Goal: Task Accomplishment & Management: Manage account settings

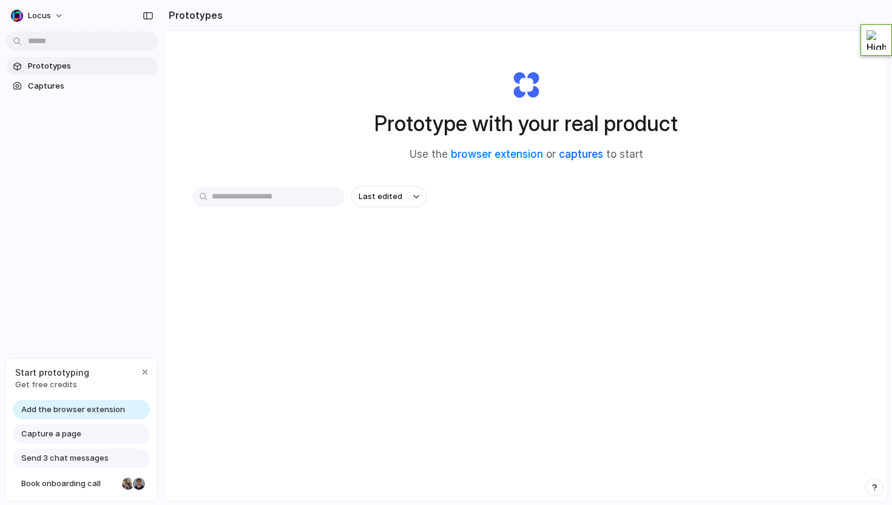
click at [584, 155] on link "captures" at bounding box center [581, 154] width 44 height 12
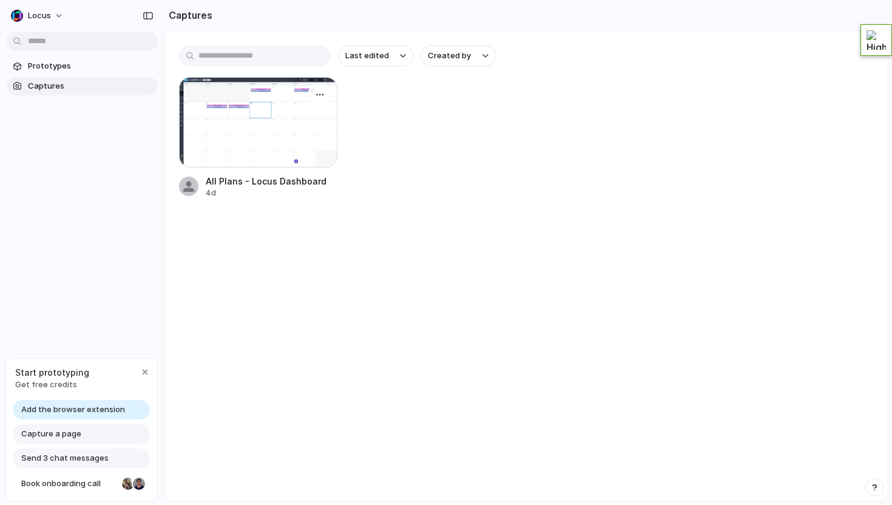
click at [294, 138] on div at bounding box center [258, 122] width 158 height 90
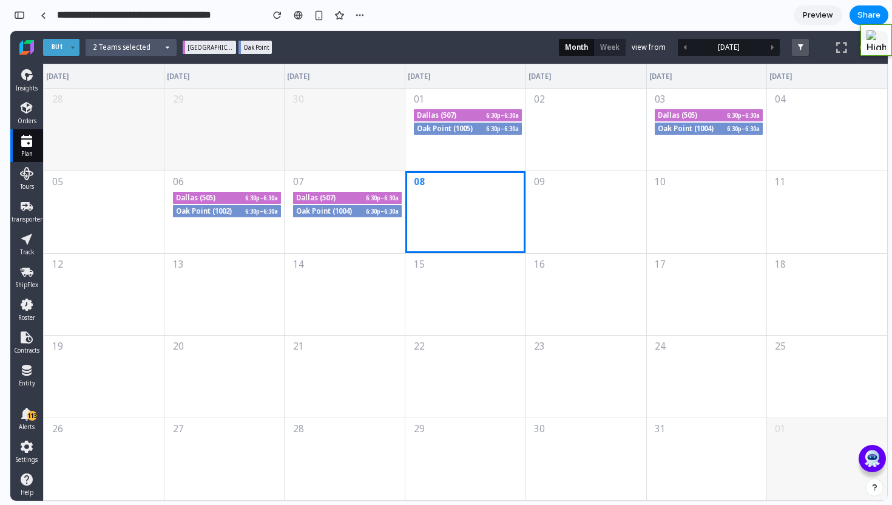
click at [25, 106] on icon at bounding box center [26, 108] width 15 height 15
click at [27, 88] on link "Insights" at bounding box center [26, 80] width 33 height 33
click at [30, 110] on icon at bounding box center [26, 108] width 15 height 15
click at [227, 181] on div "06" at bounding box center [224, 181] width 121 height 21
click at [227, 197] on div "Dallas (505) 6:30p–6:30a" at bounding box center [227, 198] width 109 height 12
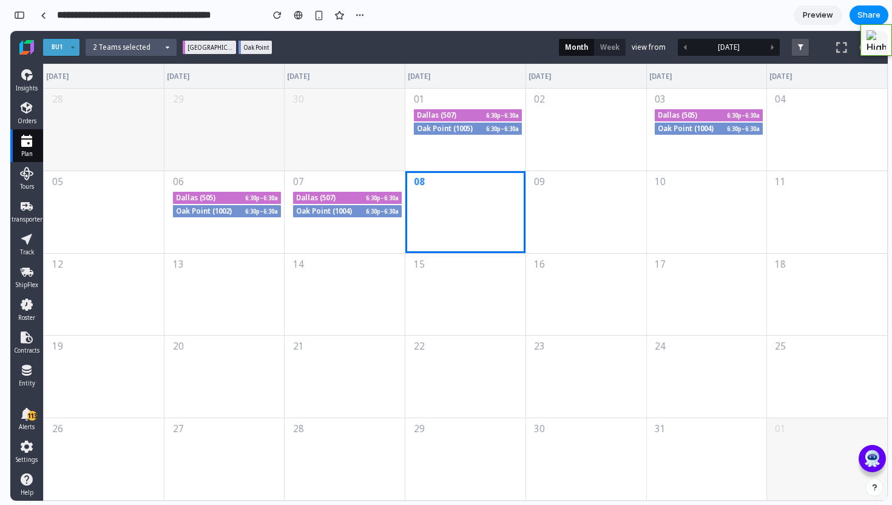
click at [227, 208] on div "Oak Point (1002) 6:30p–6:30a" at bounding box center [227, 211] width 109 height 12
click at [443, 89] on div "01" at bounding box center [465, 99] width 121 height 21
click at [141, 53] on div "2 Teams selected" at bounding box center [131, 47] width 91 height 17
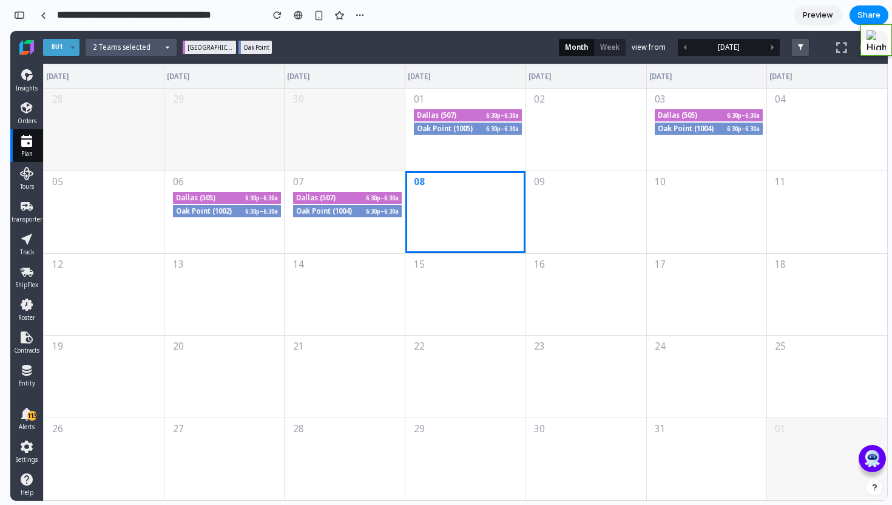
click at [759, 47] on div "[DATE]" at bounding box center [729, 47] width 102 height 17
click at [765, 47] on button "button" at bounding box center [772, 47] width 15 height 17
click at [788, 40] on div "2 Teams selected [GEOGRAPHIC_DATA] Month Week view from [DATE] Hide Unplanned B…" at bounding box center [455, 47] width 739 height 33
click at [798, 47] on button "button" at bounding box center [800, 47] width 17 height 17
click at [354, 18] on button "button" at bounding box center [360, 15] width 18 height 18
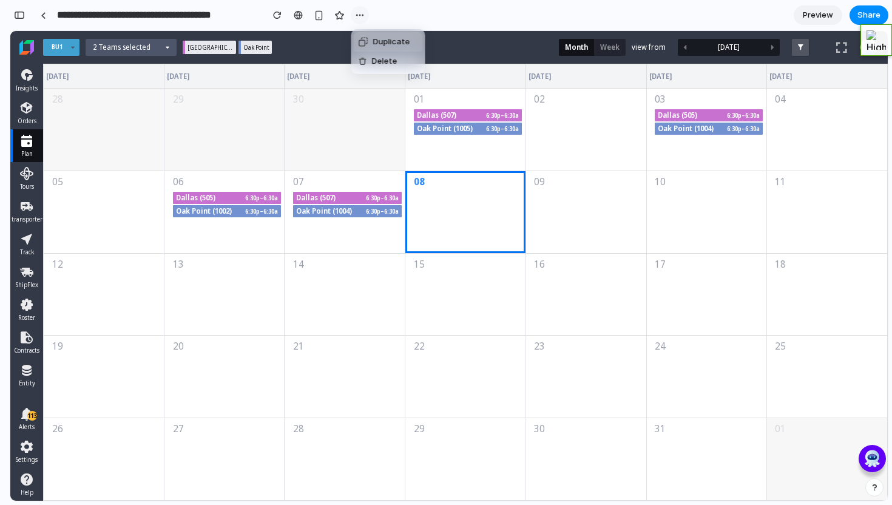
click at [354, 18] on div "Duplicate Delete" at bounding box center [446, 252] width 892 height 505
click at [39, 12] on link at bounding box center [43, 15] width 18 height 18
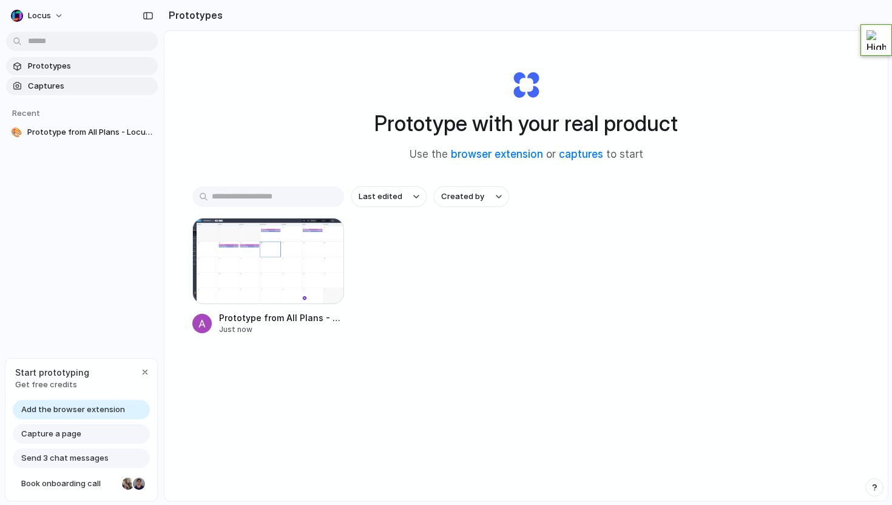
click at [95, 88] on span "Captures" at bounding box center [90, 86] width 125 height 12
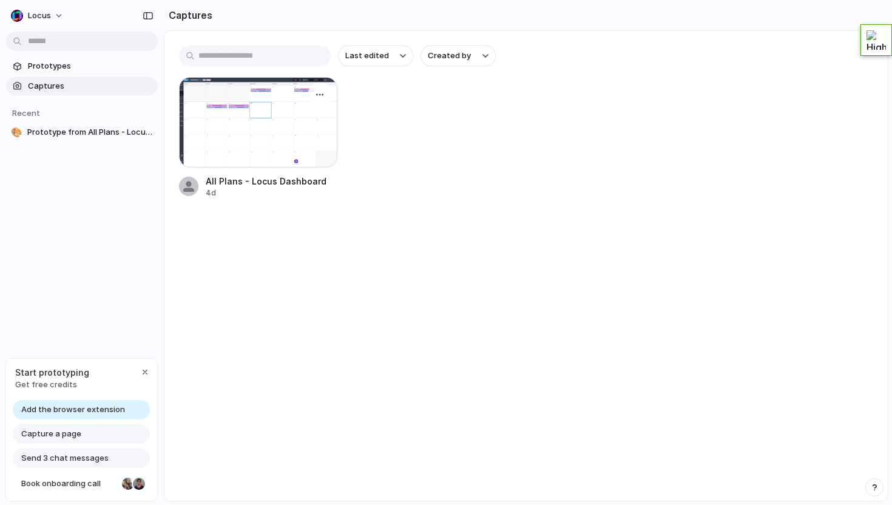
click at [261, 103] on div at bounding box center [258, 122] width 158 height 90
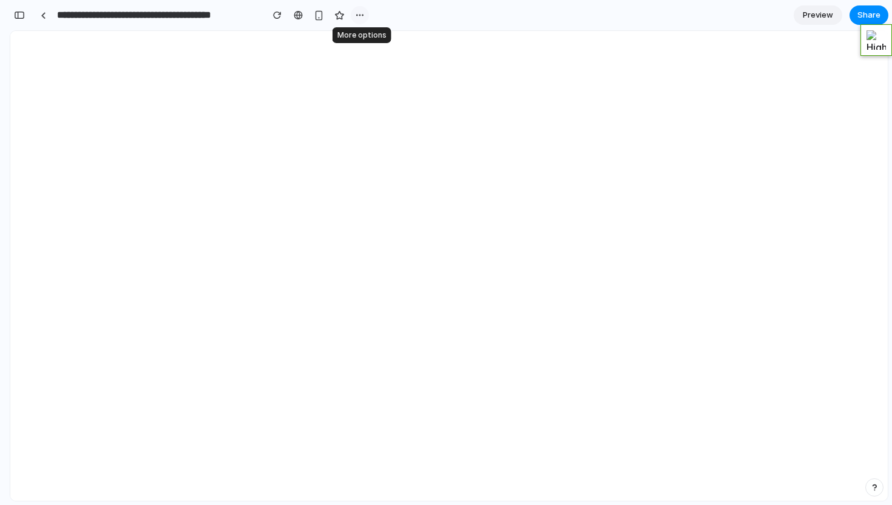
click at [362, 20] on button "button" at bounding box center [360, 15] width 18 height 18
click at [356, 20] on div "Duplicate Delete" at bounding box center [446, 252] width 892 height 505
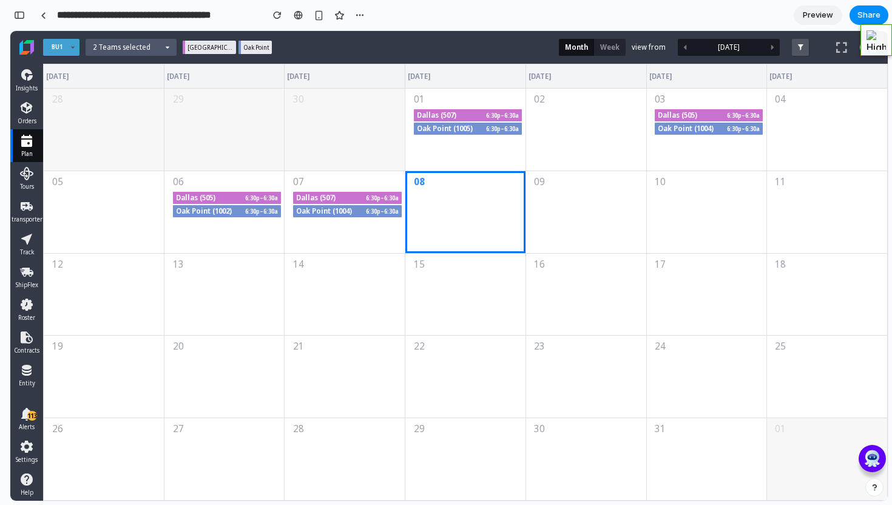
click at [680, 198] on div "Dallas (505) 6:30p–6:30a Dallas (507) 6:30p–6:30a" at bounding box center [465, 198] width 843 height 13
click at [696, 144] on div at bounding box center [706, 130] width 121 height 82
click at [818, 15] on span "Preview" at bounding box center [817, 15] width 30 height 12
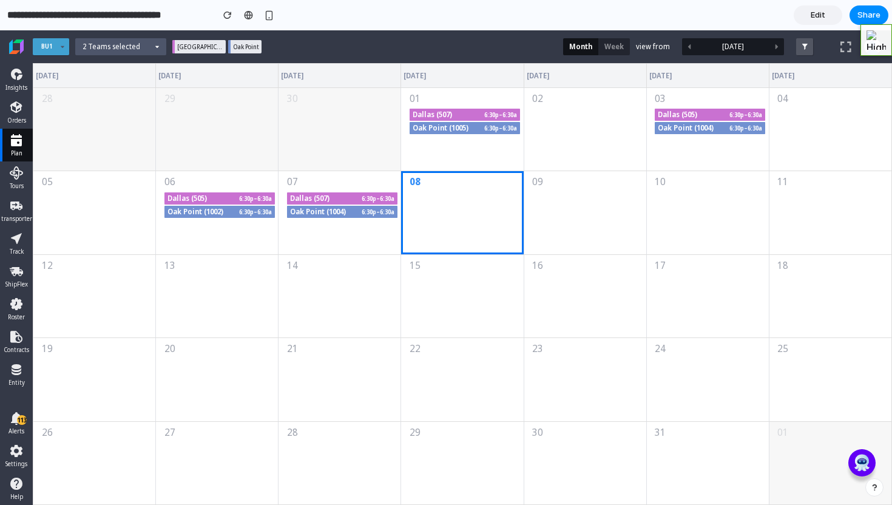
click at [556, 120] on div at bounding box center [584, 115] width 123 height 13
click at [480, 128] on div "Oak Point (1005) 6:30p–6:30a" at bounding box center [464, 128] width 110 height 12
click at [477, 106] on div "01" at bounding box center [462, 98] width 123 height 21
click at [20, 439] on link "Settings" at bounding box center [16, 455] width 33 height 33
click at [12, 463] on div "Settings" at bounding box center [16, 455] width 22 height 24
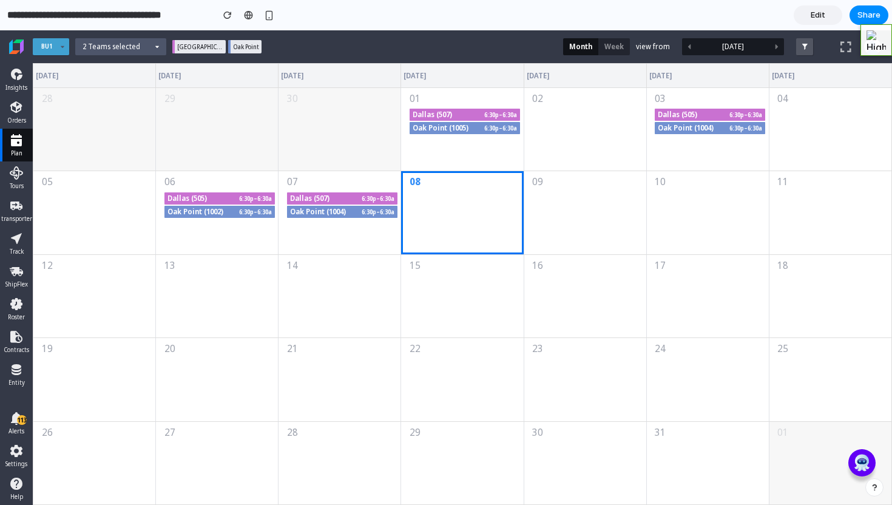
click at [12, 486] on icon at bounding box center [16, 483] width 15 height 15
click at [819, 16] on span "Edit" at bounding box center [817, 15] width 15 height 12
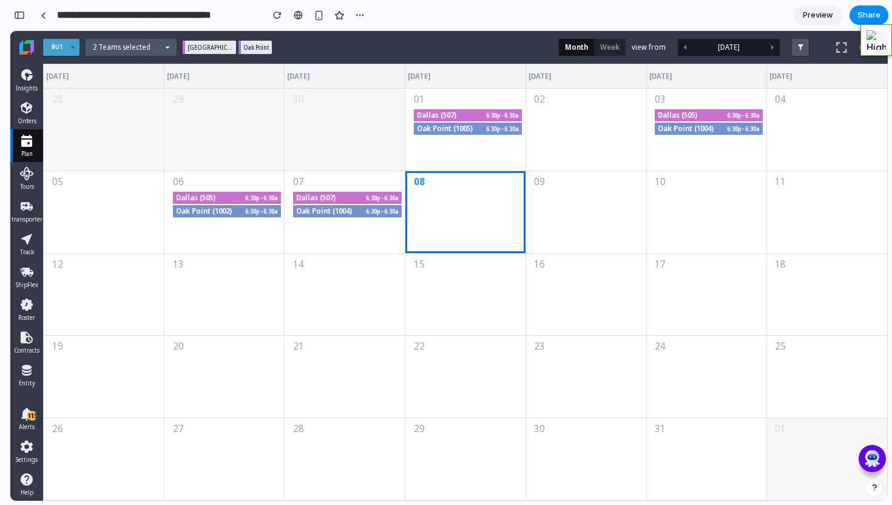
scroll to position [0, 11]
drag, startPoint x: 221, startPoint y: 95, endPoint x: 326, endPoint y: 151, distance: 118.9
click at [328, 151] on div "[DATE] [DATE] [DATE] [DATE] [DATE] [DATE] [DATE] 28 29 30 01 02 03 04 [GEOGRAPH…" at bounding box center [465, 282] width 844 height 437
drag, startPoint x: 352, startPoint y: 244, endPoint x: 366, endPoint y: 244, distance: 14.0
click at [367, 245] on div "05 06 07 08 09 10 11 [GEOGRAPHIC_DATA] (505) 6:30p–6:30a Dallas (507) 6:30p–6:3…" at bounding box center [465, 211] width 843 height 82
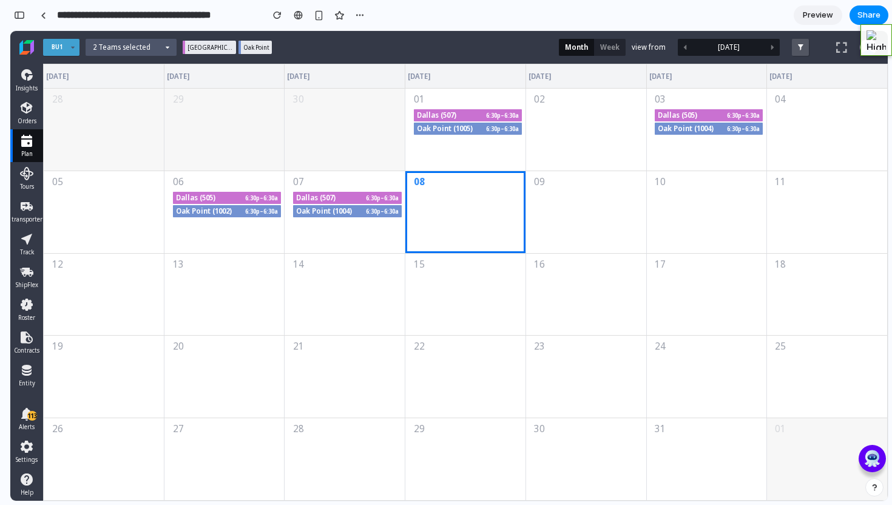
click at [418, 203] on div "Dallas (505) 6:30p–6:30a Dallas (507) 6:30p–6:30a" at bounding box center [465, 198] width 843 height 13
drag, startPoint x: 364, startPoint y: 191, endPoint x: 377, endPoint y: 191, distance: 13.3
click at [366, 191] on div "07" at bounding box center [344, 181] width 121 height 21
click at [360, 15] on div "button" at bounding box center [360, 15] width 10 height 10
click at [360, 15] on div "Duplicate Delete" at bounding box center [446, 252] width 892 height 505
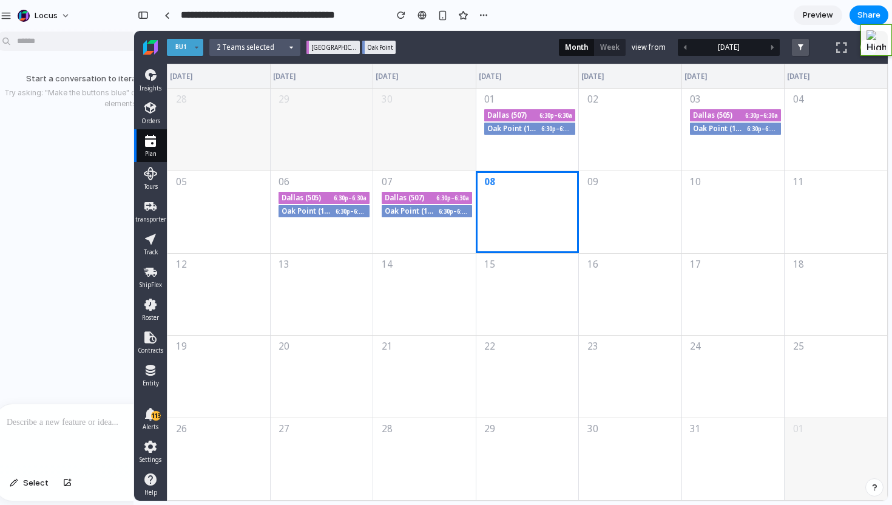
click at [84, 40] on body "**********" at bounding box center [446, 252] width 892 height 505
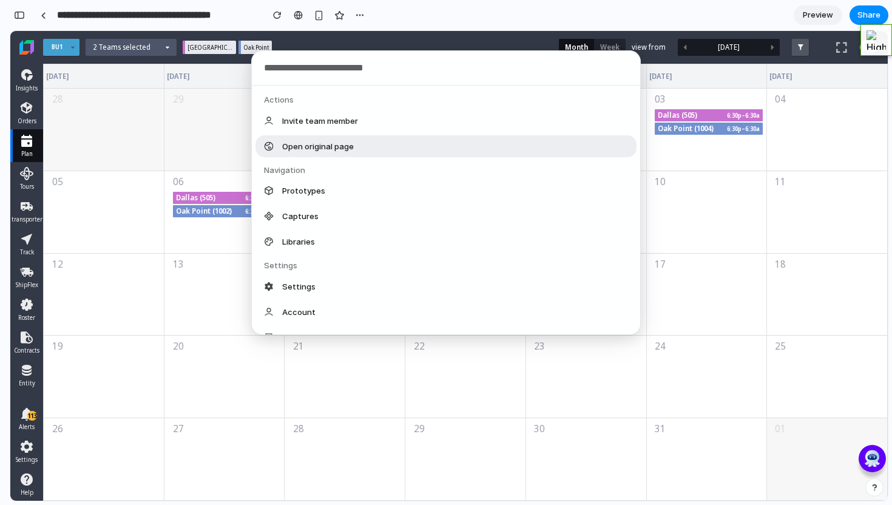
click at [146, 139] on div "Actions Invite team member Open original page Navigation Prototypes Captures Li…" at bounding box center [446, 252] width 892 height 505
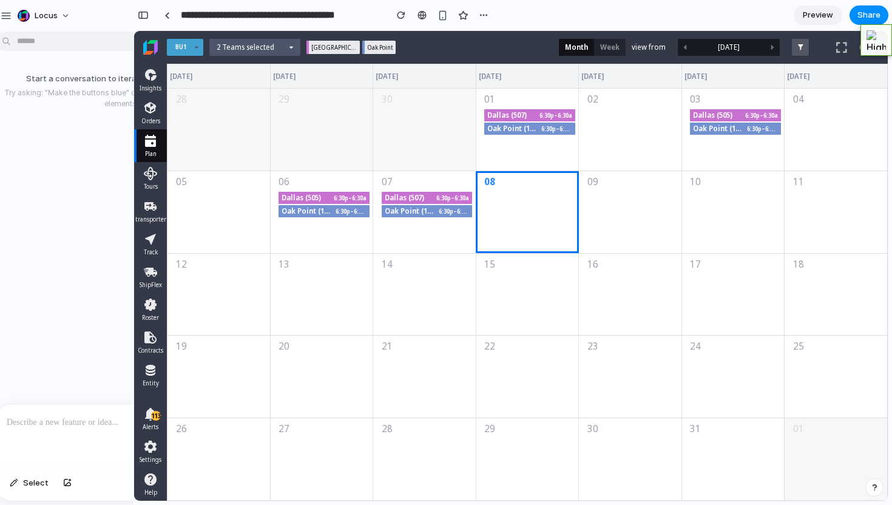
click at [45, 420] on p at bounding box center [126, 422] width 238 height 15
click at [52, 426] on p at bounding box center [126, 422] width 238 height 15
click at [33, 439] on div "**********" at bounding box center [126, 436] width 260 height 64
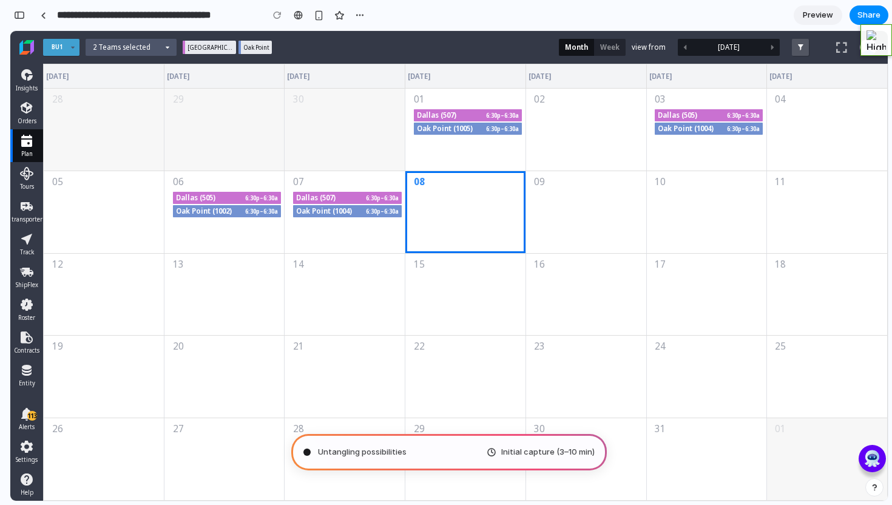
type input "**********"
click at [44, 14] on div at bounding box center [43, 15] width 5 height 7
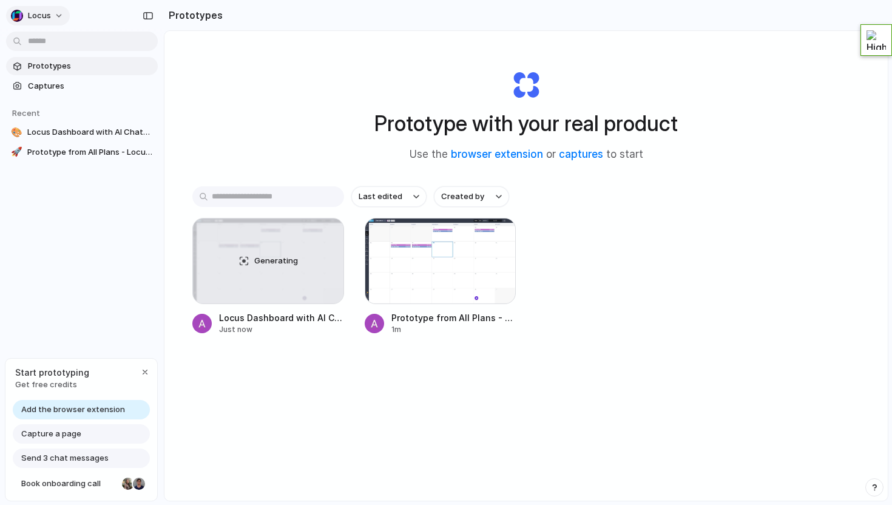
click at [45, 7] on button "Locus" at bounding box center [38, 15] width 64 height 19
click at [64, 50] on li "Settings" at bounding box center [58, 42] width 101 height 19
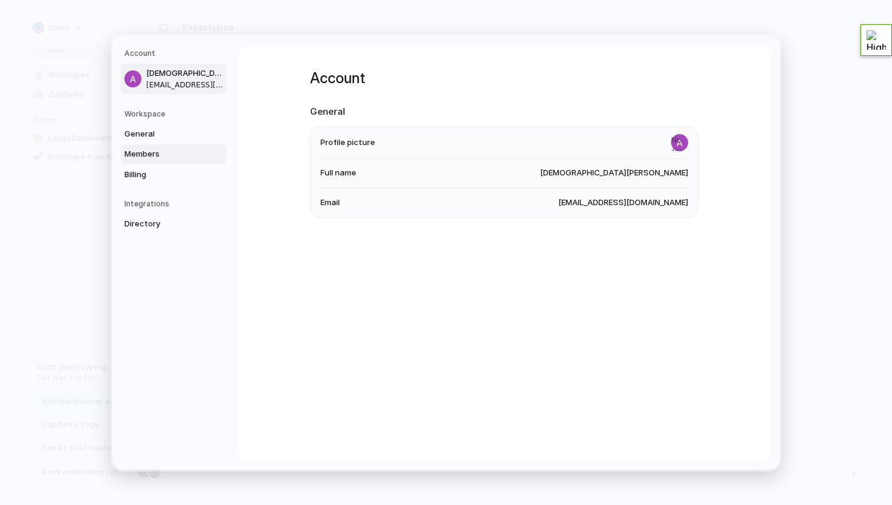
click at [163, 147] on link "Members" at bounding box center [174, 153] width 106 height 19
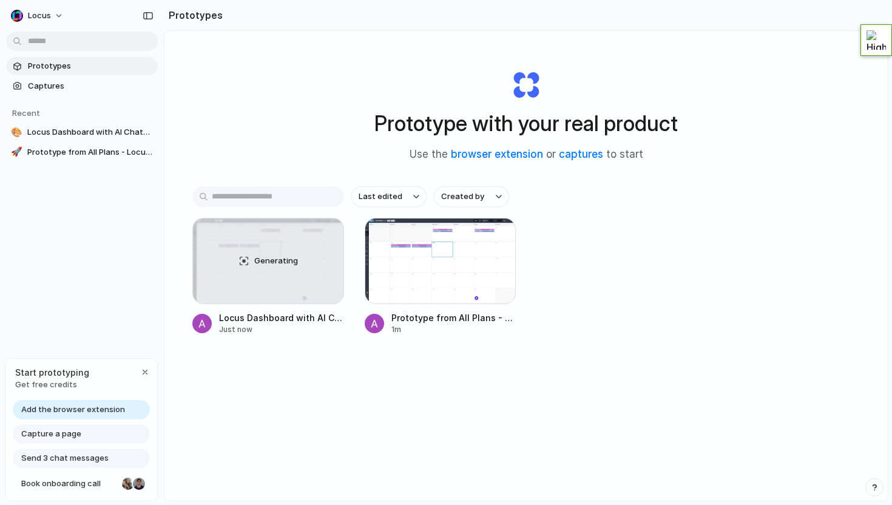
click at [109, 410] on span "Add the browser extension" at bounding box center [73, 409] width 104 height 12
click at [122, 405] on span "Add the browser extension" at bounding box center [73, 409] width 104 height 12
click at [141, 371] on div "button" at bounding box center [145, 372] width 10 height 10
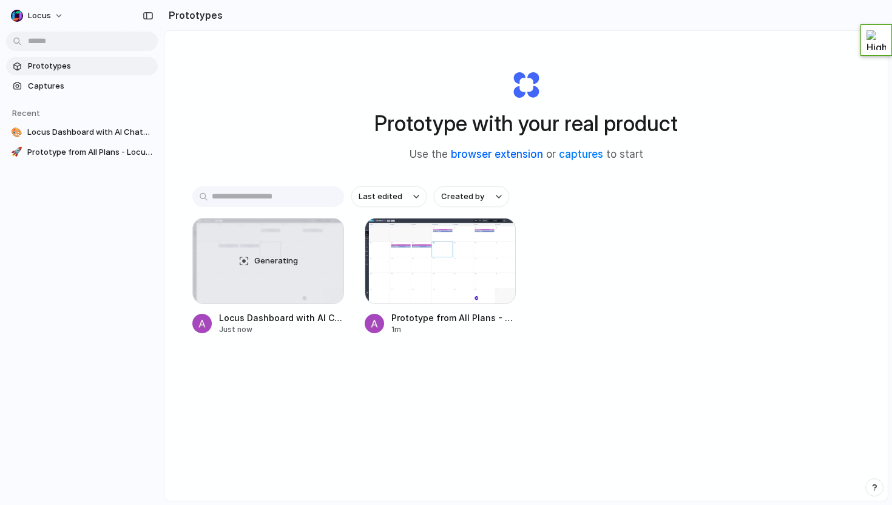
click at [493, 155] on link "browser extension" at bounding box center [497, 154] width 92 height 12
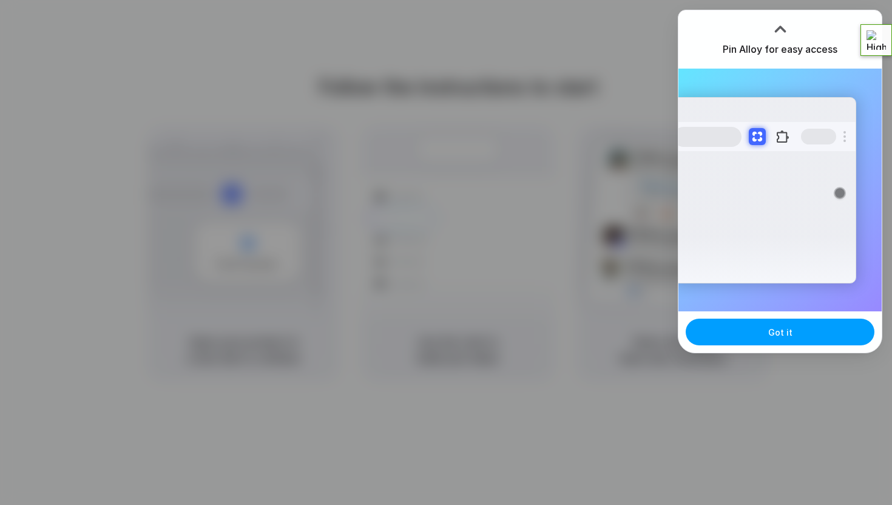
click at [796, 334] on button "Got it" at bounding box center [779, 331] width 189 height 27
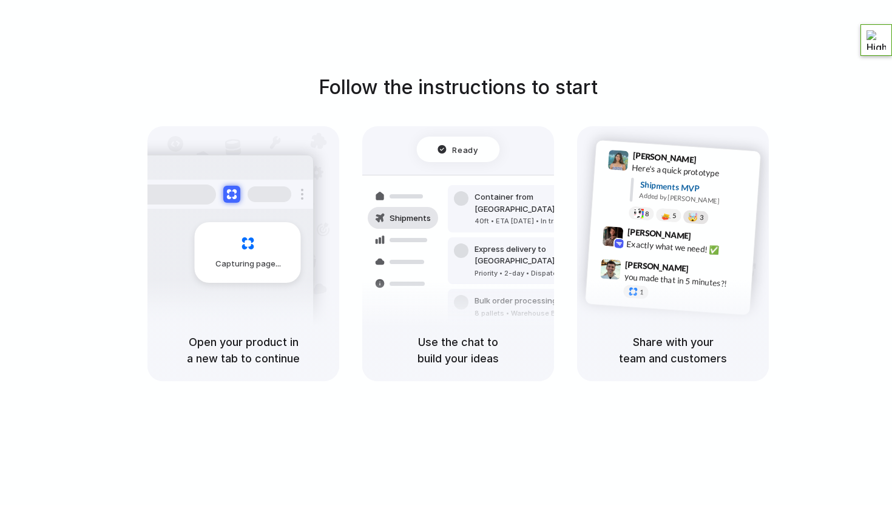
click at [701, 218] on span "3" at bounding box center [701, 217] width 4 height 7
